Goal: Complete application form

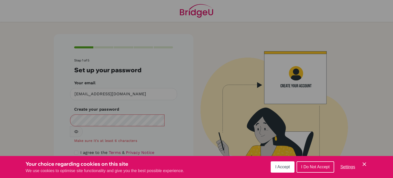
click at [364, 164] on icon "Save and close" at bounding box center [364, 164] width 4 height 4
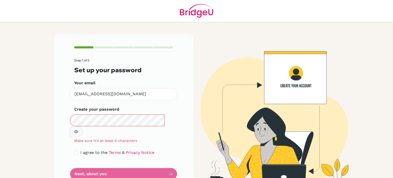
click at [83, 126] on button "button" at bounding box center [76, 131] width 13 height 11
click at [78, 129] on icon "button" at bounding box center [76, 131] width 4 height 4
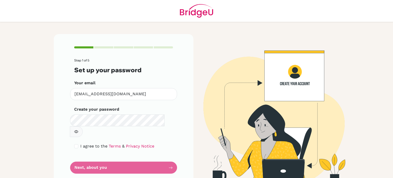
click at [78, 129] on icon "button" at bounding box center [76, 131] width 4 height 4
click at [122, 161] on form "Step 1 of 5 Set up your password Your email [EMAIL_ADDRESS][DOMAIN_NAME] Invali…" at bounding box center [123, 116] width 99 height 115
click at [114, 154] on form "Step 1 of 5 Set up your password Your email [EMAIL_ADDRESS][DOMAIN_NAME] Invali…" at bounding box center [123, 116] width 99 height 115
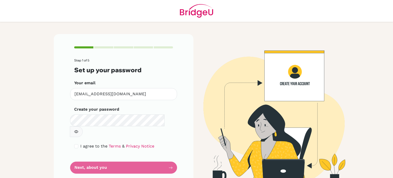
click at [77, 143] on div "I agree to the Terms & Privacy Notice" at bounding box center [123, 146] width 99 height 6
click at [75, 144] on input "checkbox" at bounding box center [76, 146] width 4 height 4
checkbox input "true"
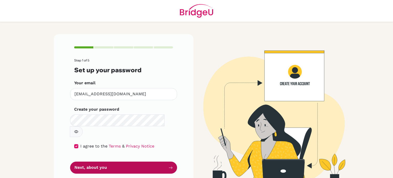
click at [84, 161] on button "Next, about you" at bounding box center [123, 167] width 107 height 12
